Goal: Answer question/provide support: Share knowledge or assist other users

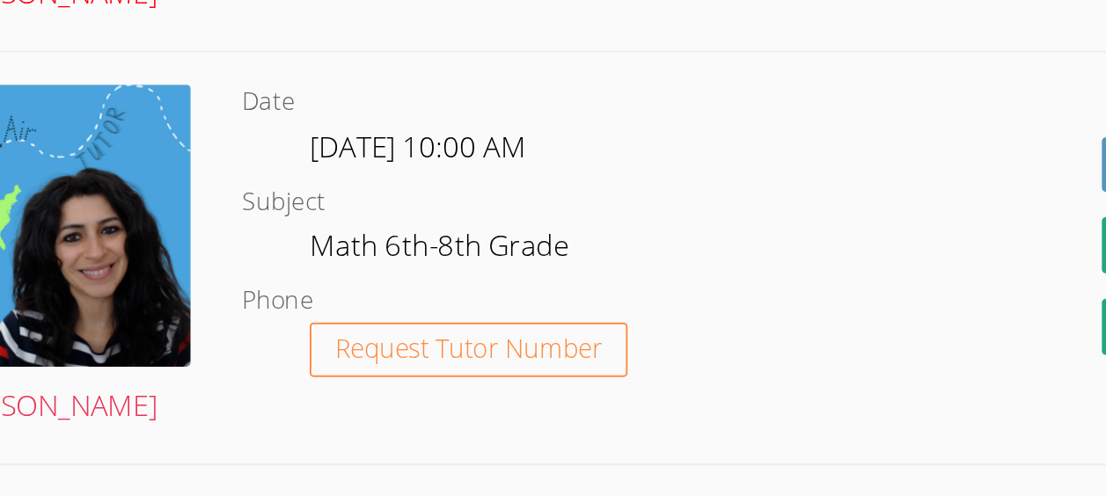
click at [261, 155] on link "[PERSON_NAME]" at bounding box center [254, 65] width 146 height 180
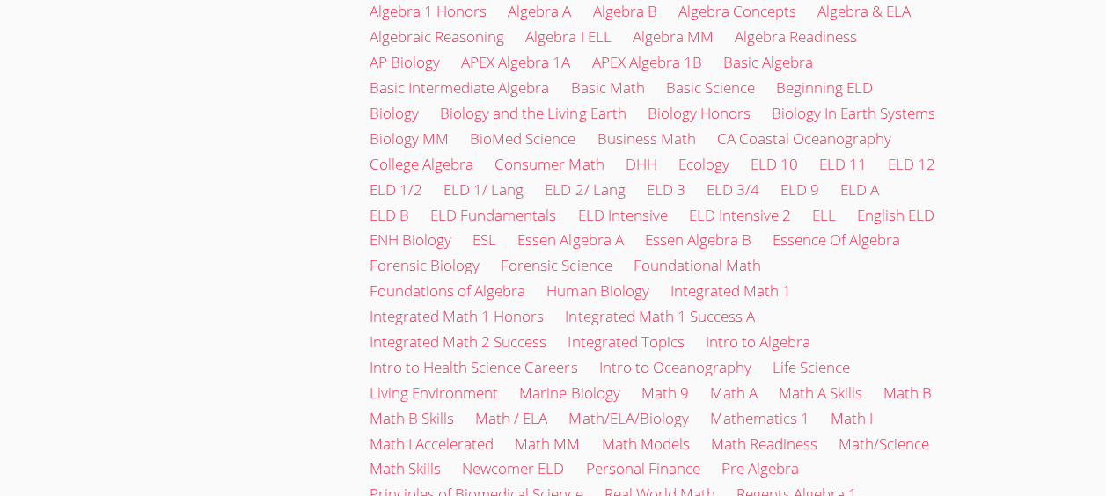
scroll to position [2344, 0]
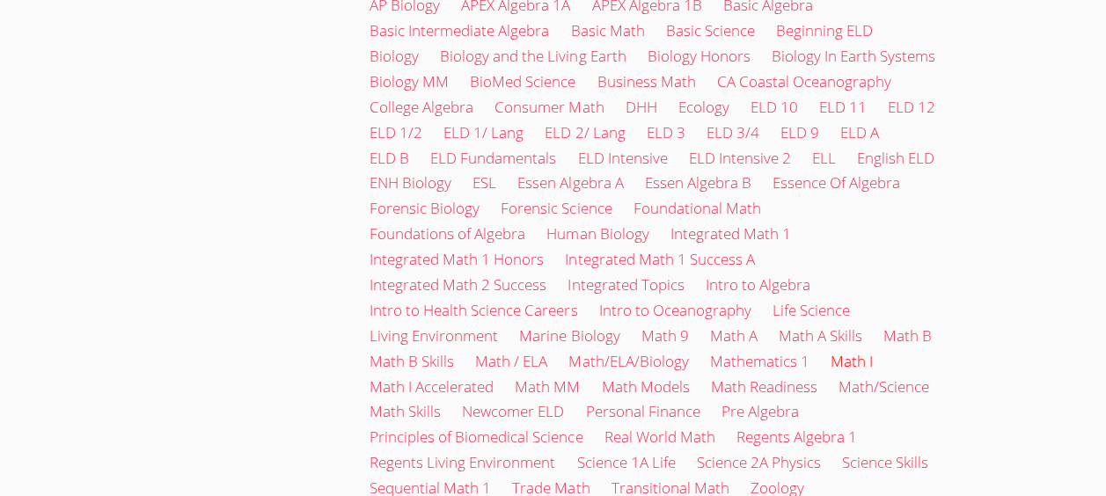
click at [838, 351] on link "Math I" at bounding box center [851, 361] width 42 height 20
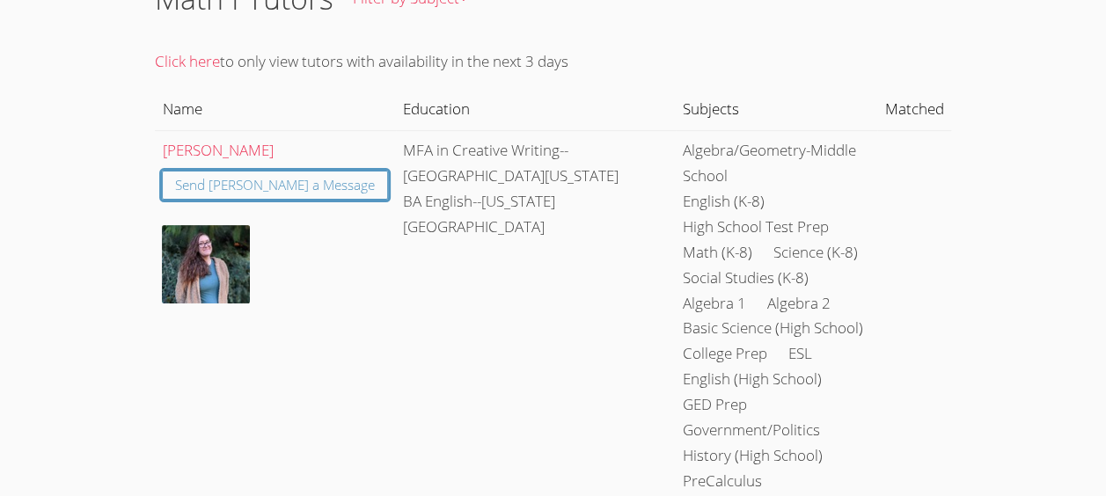
scroll to position [130, 0]
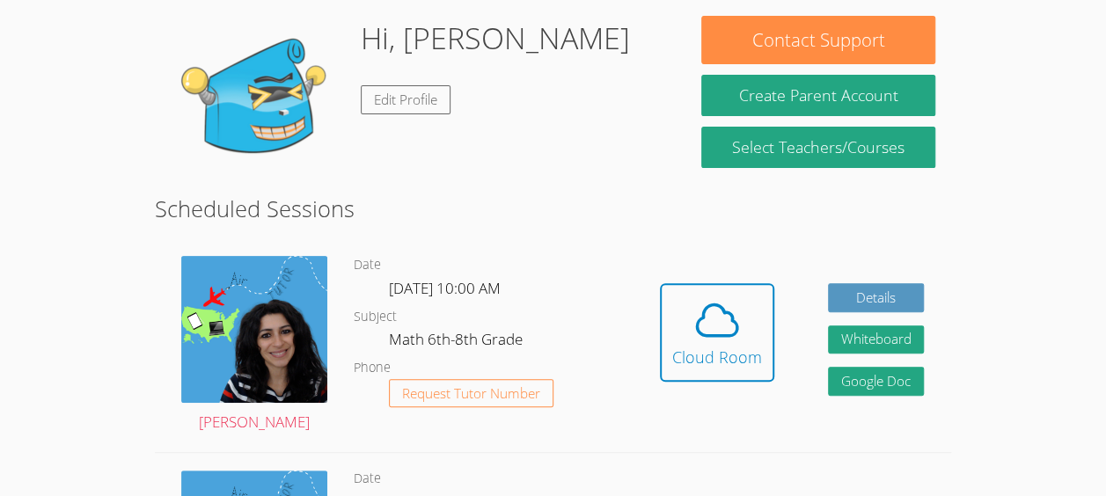
scroll to position [165, 0]
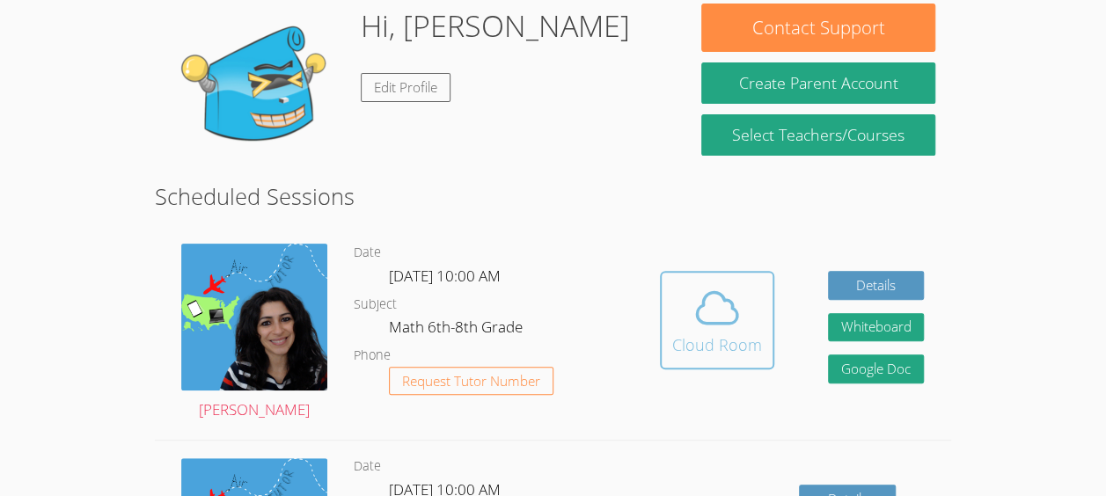
click at [698, 290] on button "Cloud Room" at bounding box center [717, 320] width 114 height 99
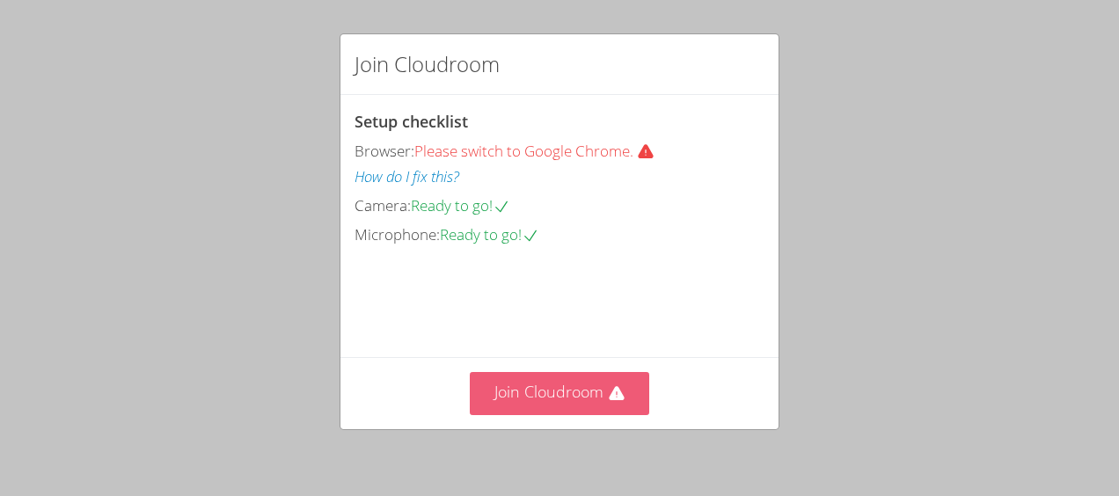
click at [608, 403] on icon at bounding box center [617, 394] width 18 height 18
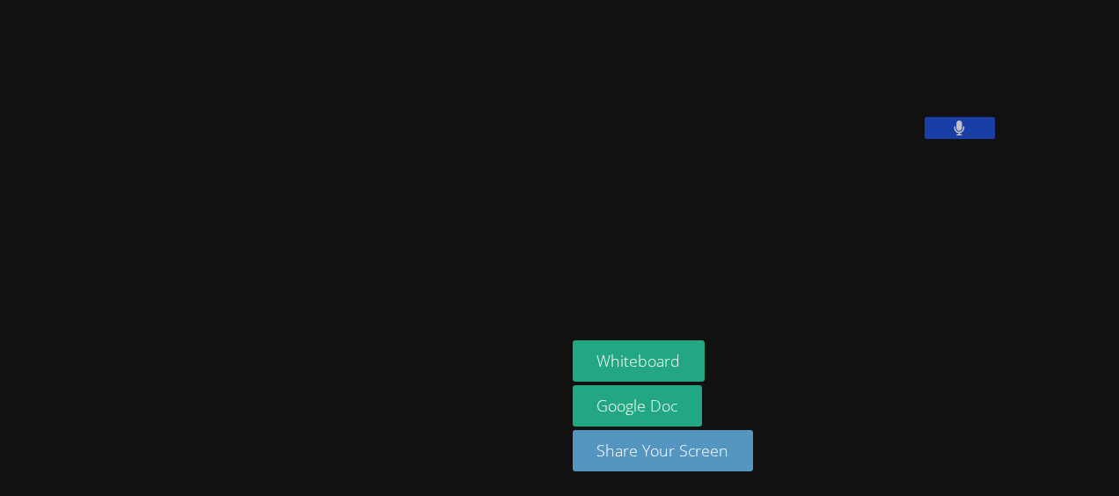
click at [8, 104] on div at bounding box center [283, 248] width 552 height 482
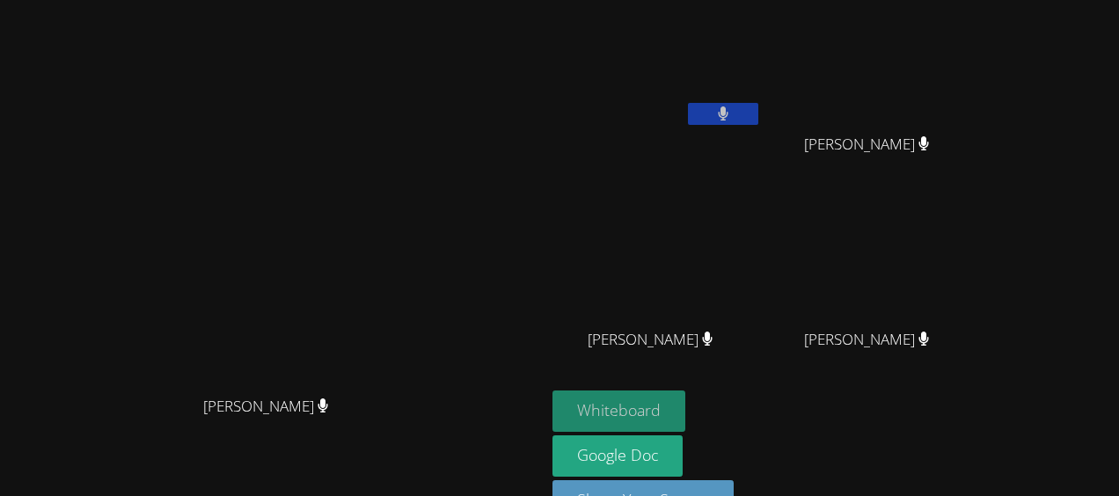
click at [686, 406] on button "Whiteboard" at bounding box center [619, 411] width 133 height 41
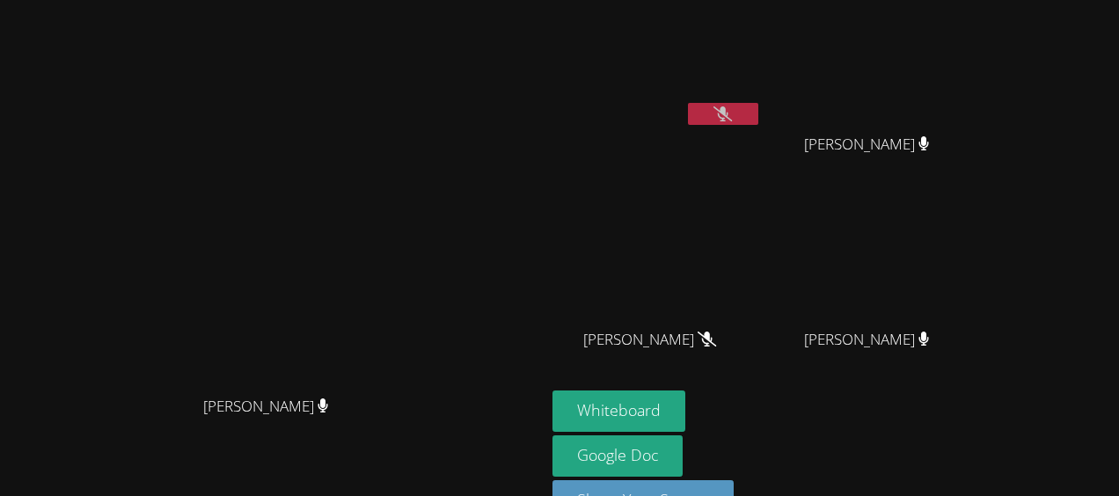
click at [732, 119] on icon at bounding box center [723, 113] width 18 height 15
click at [686, 407] on button "Whiteboard" at bounding box center [619, 411] width 133 height 41
click at [759, 106] on button at bounding box center [723, 114] width 70 height 22
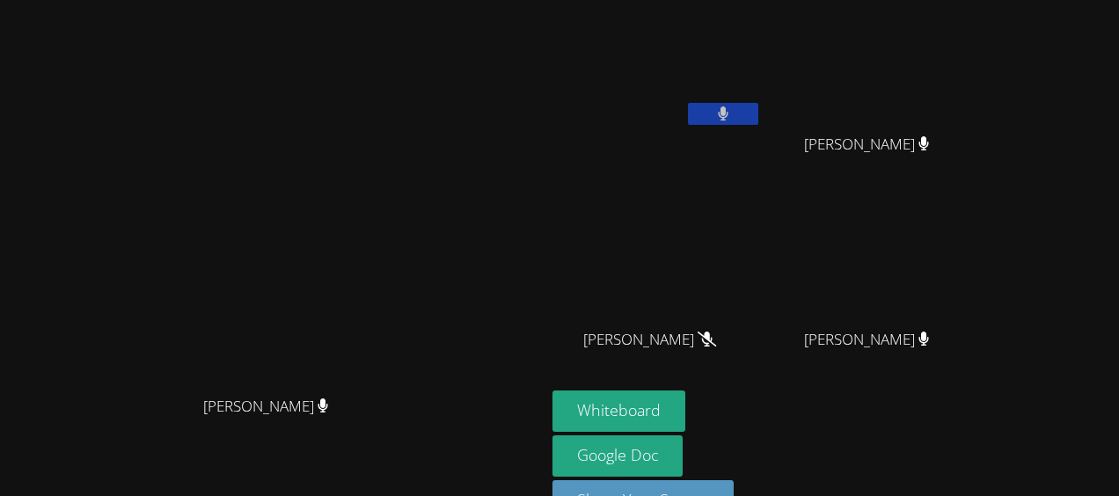
click at [759, 115] on button at bounding box center [723, 114] width 70 height 22
drag, startPoint x: 862, startPoint y: 115, endPoint x: 614, endPoint y: 327, distance: 325.9
click at [614, 327] on div "[PERSON_NAME] Habou-[PERSON_NAME] [PERSON_NAME] [PERSON_NAME] [PERSON_NAME] Bob…" at bounding box center [559, 248] width 1119 height 496
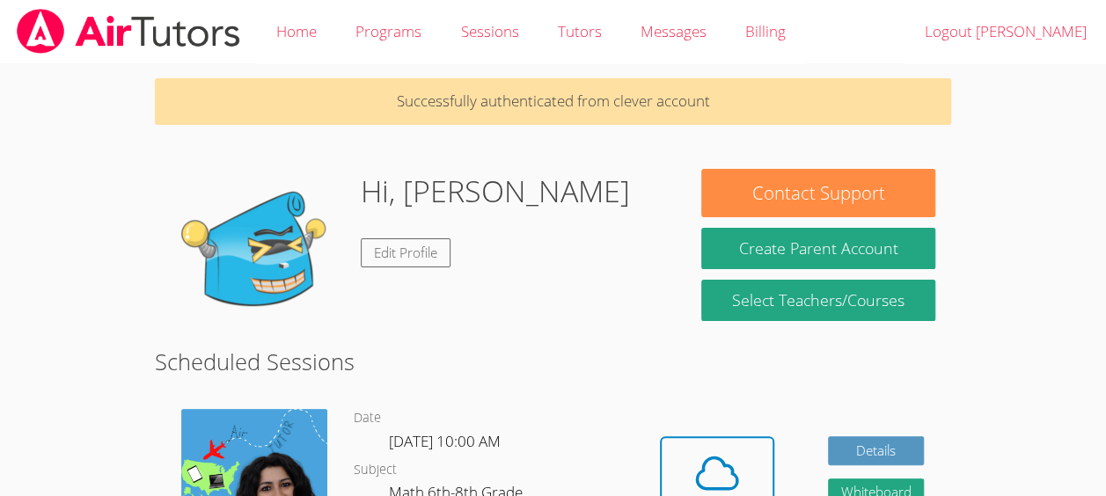
click at [810, 432] on div "Hidden Cloud Room Details Whiteboard Hidden Google Doc" at bounding box center [792, 499] width 319 height 213
click at [735, 428] on div "Hidden Cloud Room Details Whiteboard Hidden Google Doc" at bounding box center [792, 499] width 319 height 213
click at [725, 488] on icon at bounding box center [717, 473] width 49 height 49
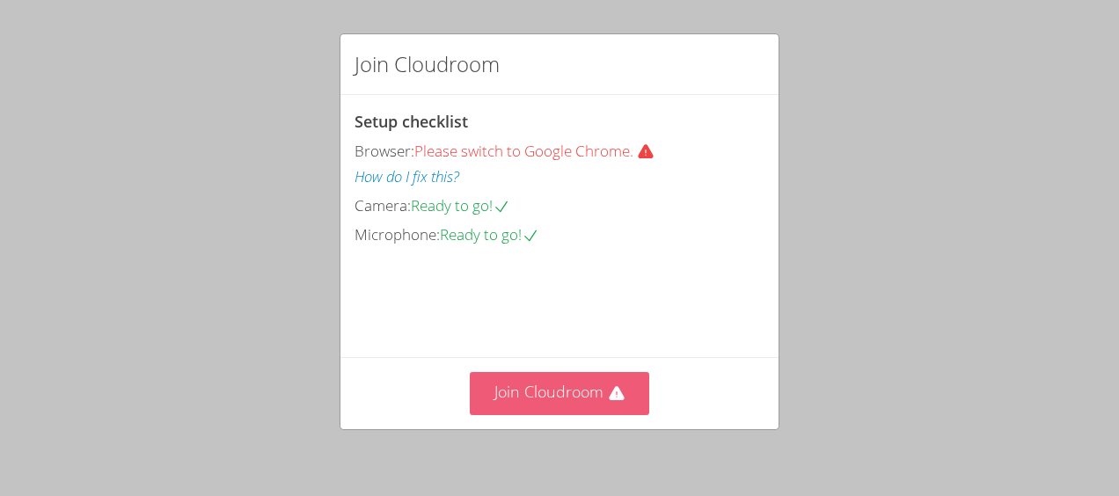
click at [547, 383] on button "Join Cloudroom" at bounding box center [560, 393] width 180 height 43
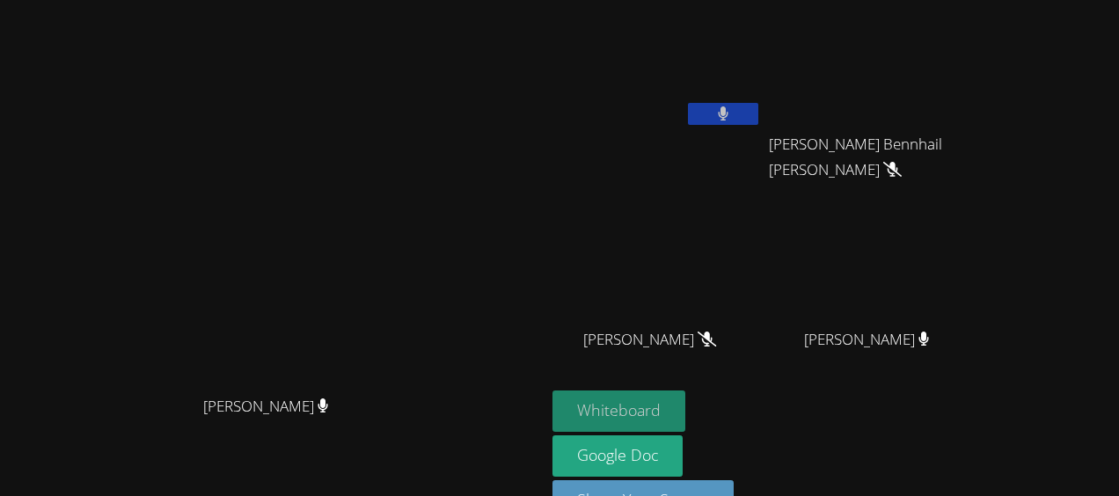
click at [686, 401] on button "Whiteboard" at bounding box center [619, 411] width 133 height 41
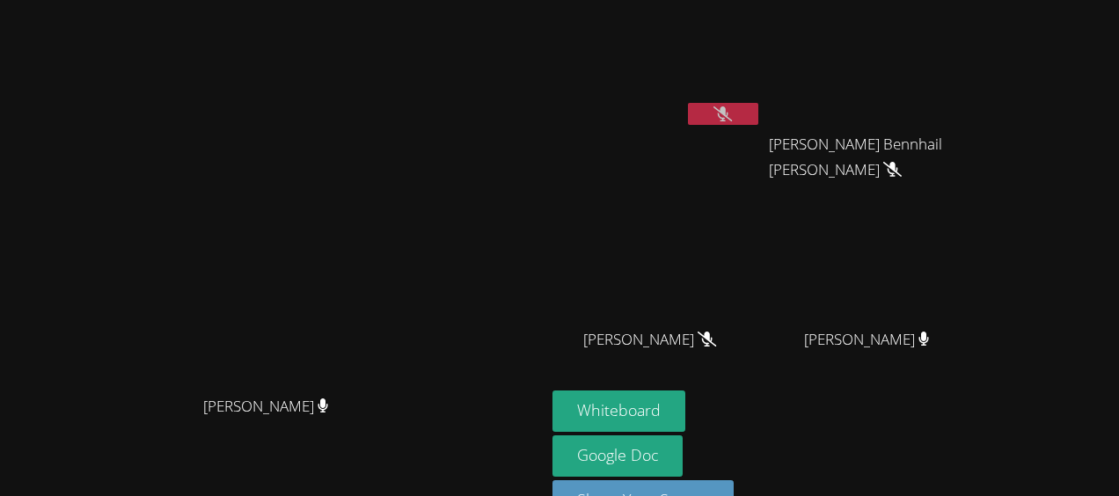
click at [732, 119] on icon at bounding box center [723, 113] width 18 height 15
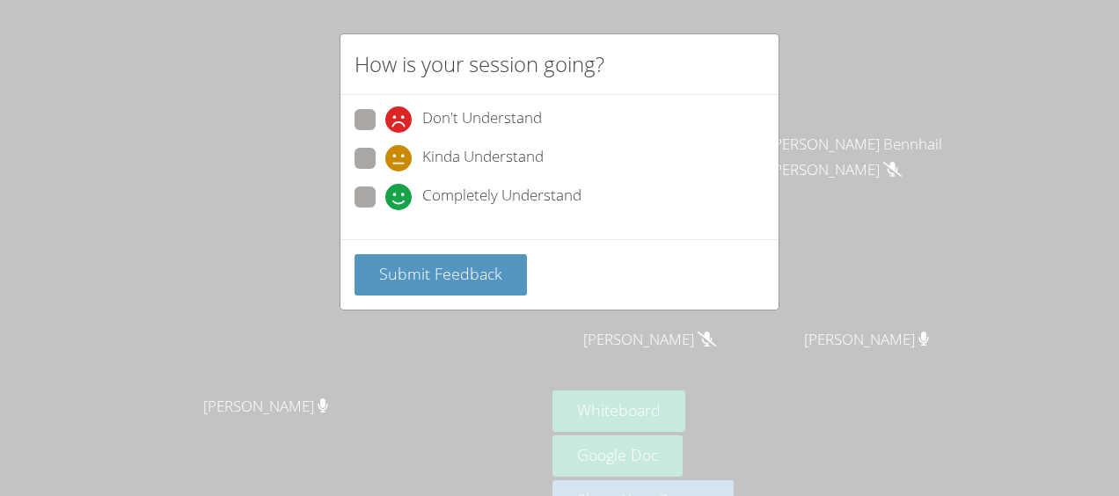
click at [407, 188] on icon at bounding box center [398, 197] width 26 height 26
click at [400, 188] on input "Completely Understand" at bounding box center [392, 194] width 15 height 15
radio input "true"
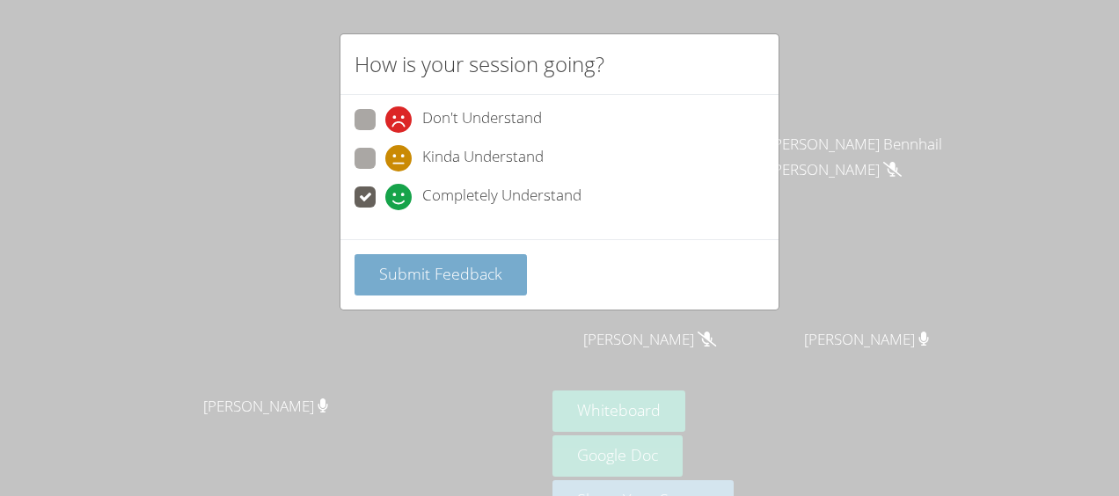
click at [409, 263] on span "Submit Feedback" at bounding box center [440, 273] width 123 height 21
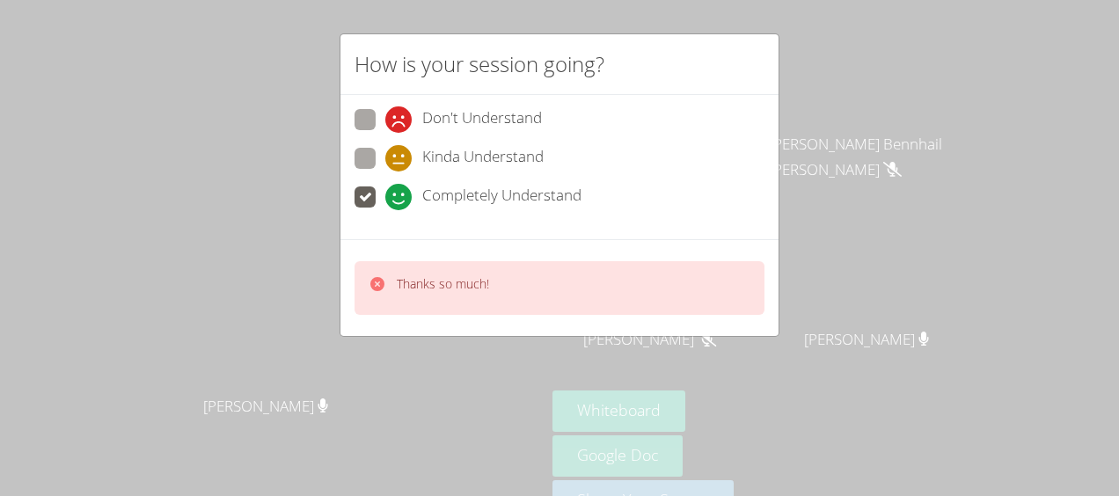
click at [809, 142] on div "How is your session going? Don't Understand Kinda Understand Completely Underst…" at bounding box center [559, 248] width 1119 height 496
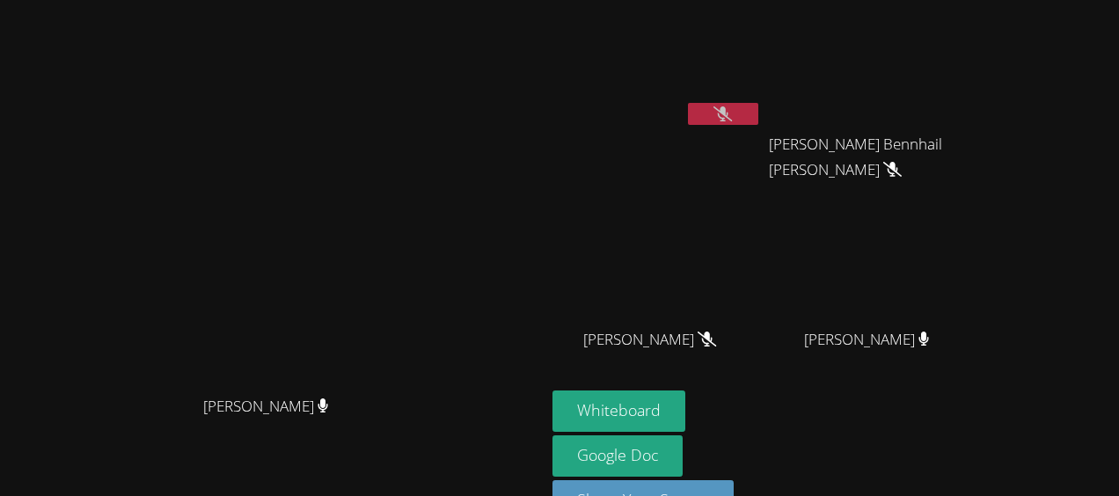
click at [732, 107] on icon at bounding box center [723, 113] width 18 height 15
click at [759, 114] on button at bounding box center [723, 114] width 70 height 22
